Goal: Information Seeking & Learning: Understand process/instructions

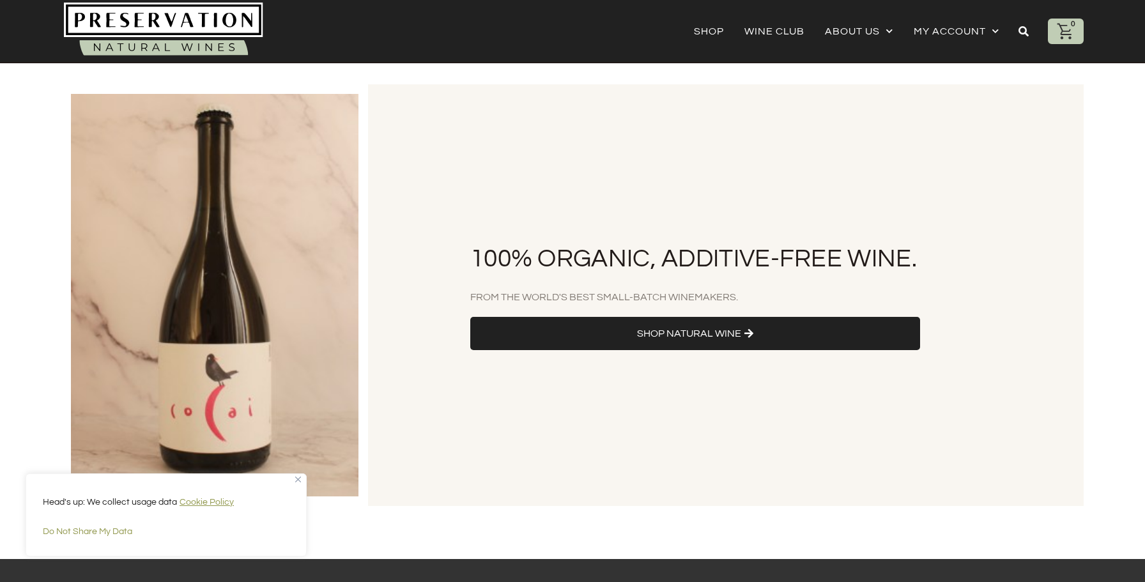
click at [499, 337] on span "Shop Natural Wine" at bounding box center [696, 334] width 412 height 14
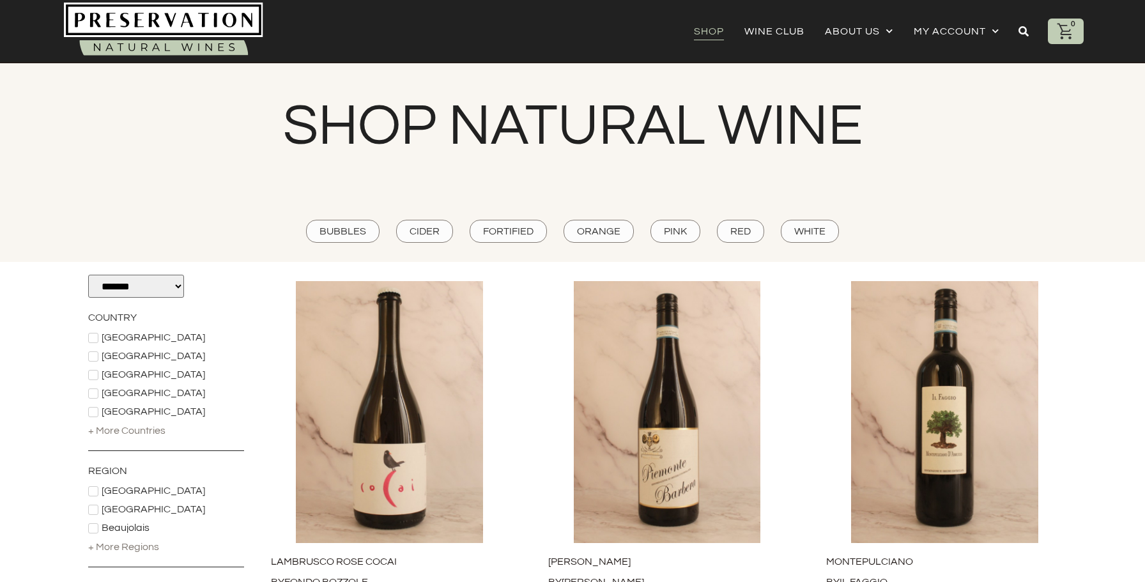
scroll to position [4859, 0]
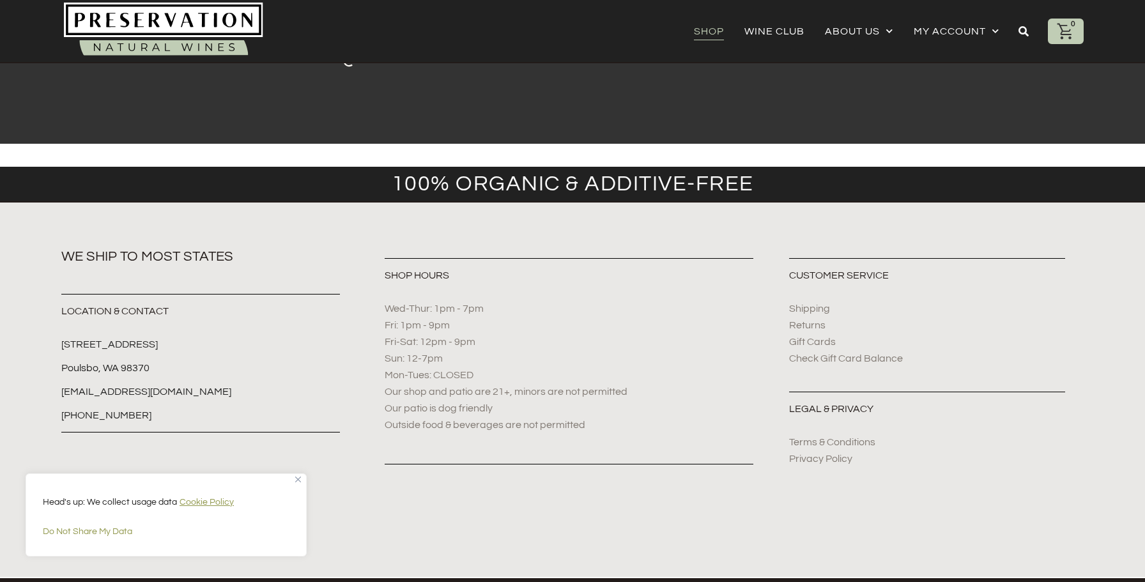
click at [811, 302] on span "Shipping" at bounding box center [809, 309] width 41 height 14
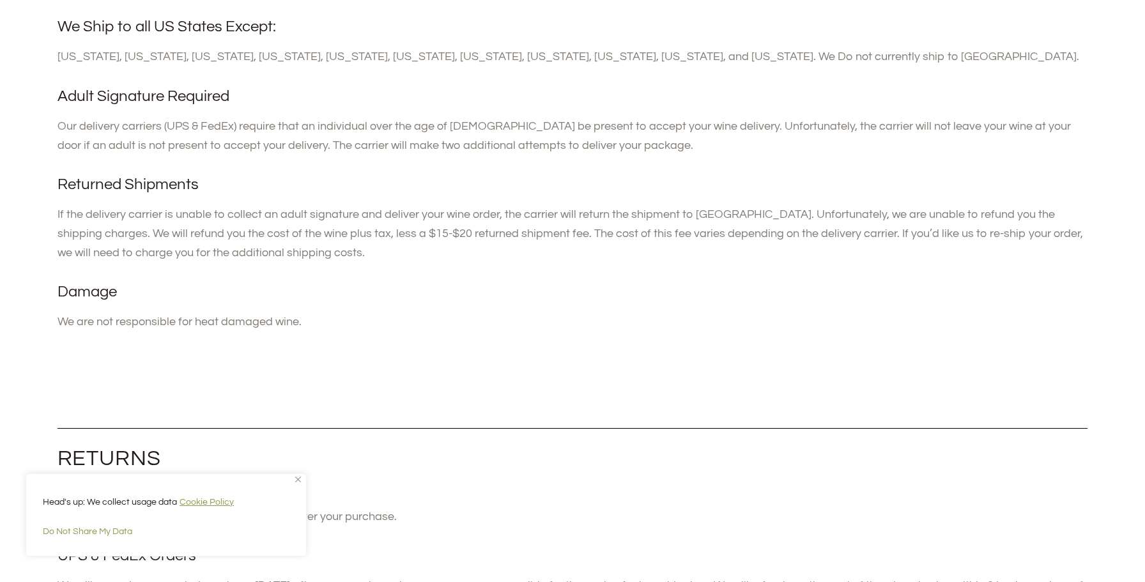
scroll to position [486, 0]
click at [321, 129] on p "Our delivery carriers (UPS & FedEx) require that an individual over the age of …" at bounding box center [573, 137] width 1031 height 38
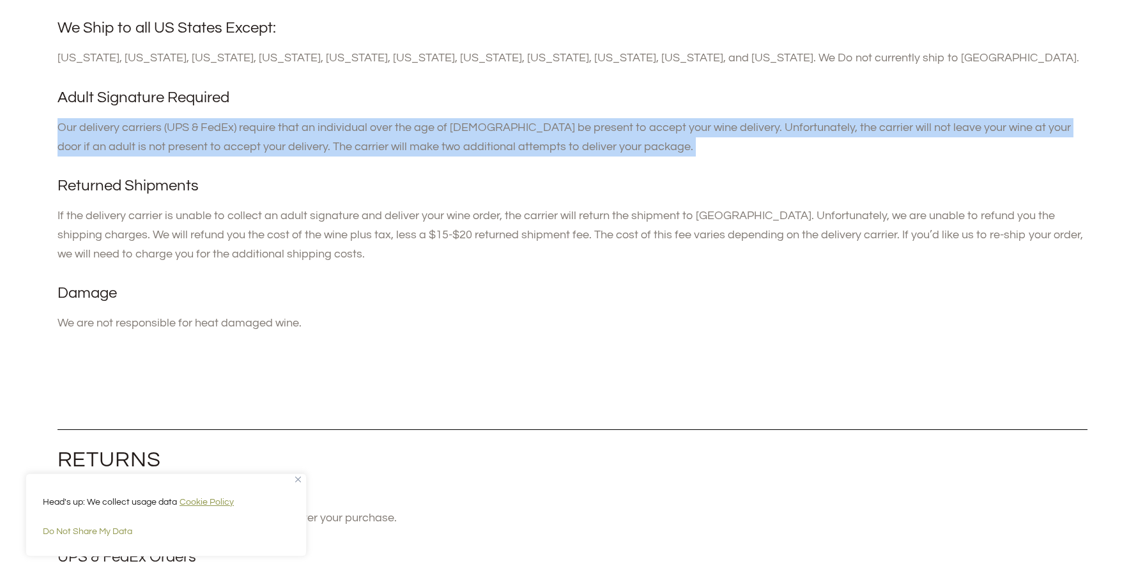
click at [321, 129] on p "Our delivery carriers (UPS & FedEx) require that an individual over the age of …" at bounding box center [573, 137] width 1031 height 38
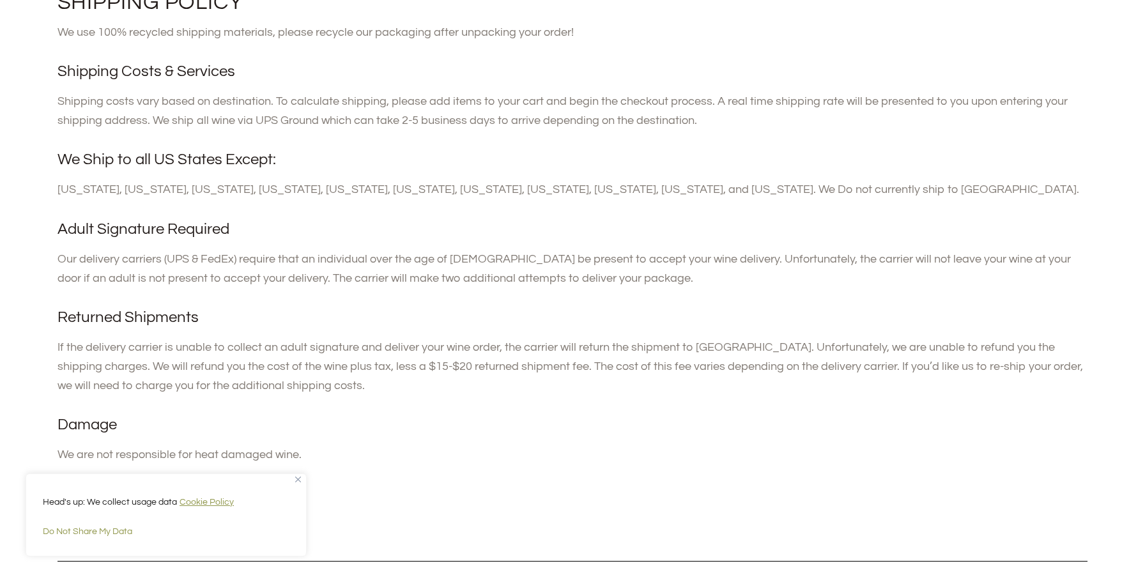
scroll to position [0, 0]
